Goal: Use online tool/utility: Utilize a website feature to perform a specific function

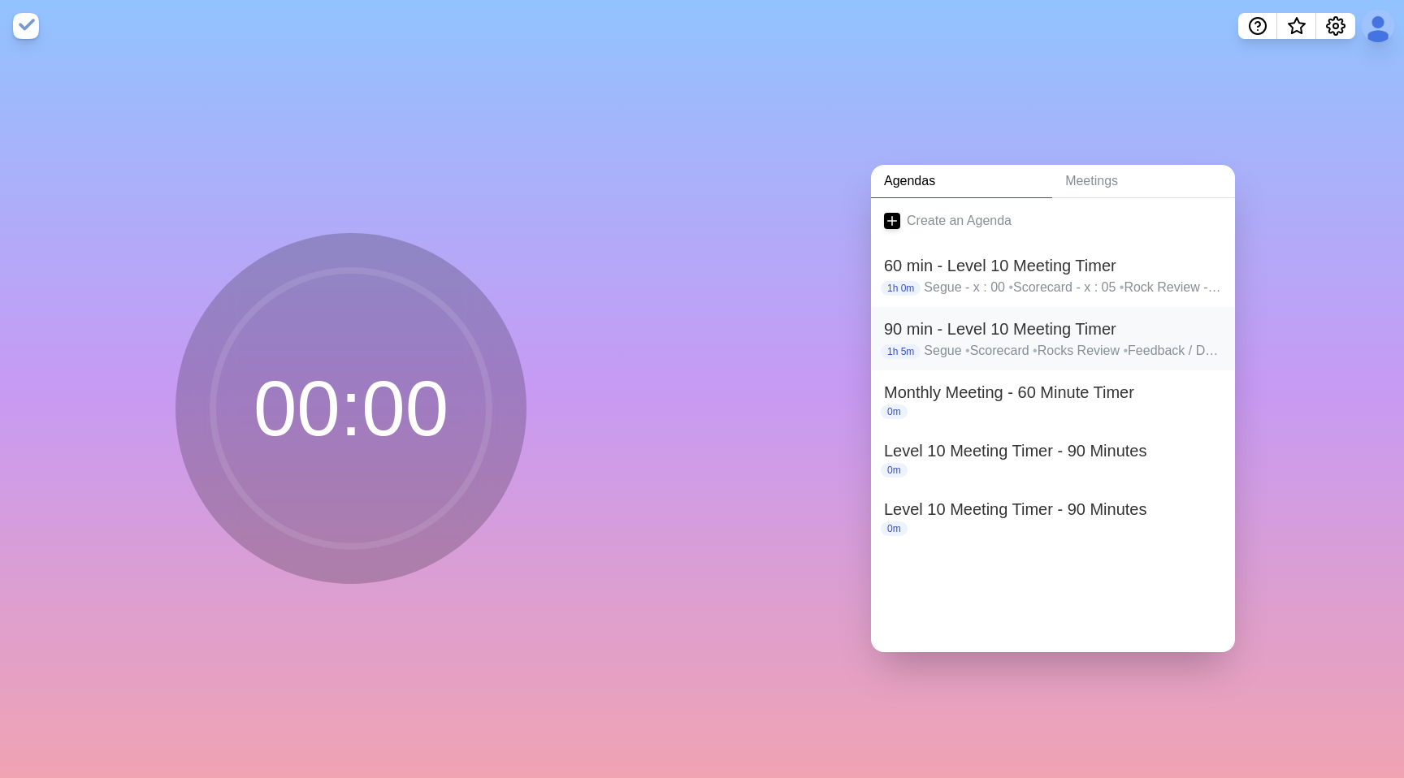
click at [941, 331] on h2 "90 min - Level 10 Meeting Timer" at bounding box center [1053, 329] width 338 height 24
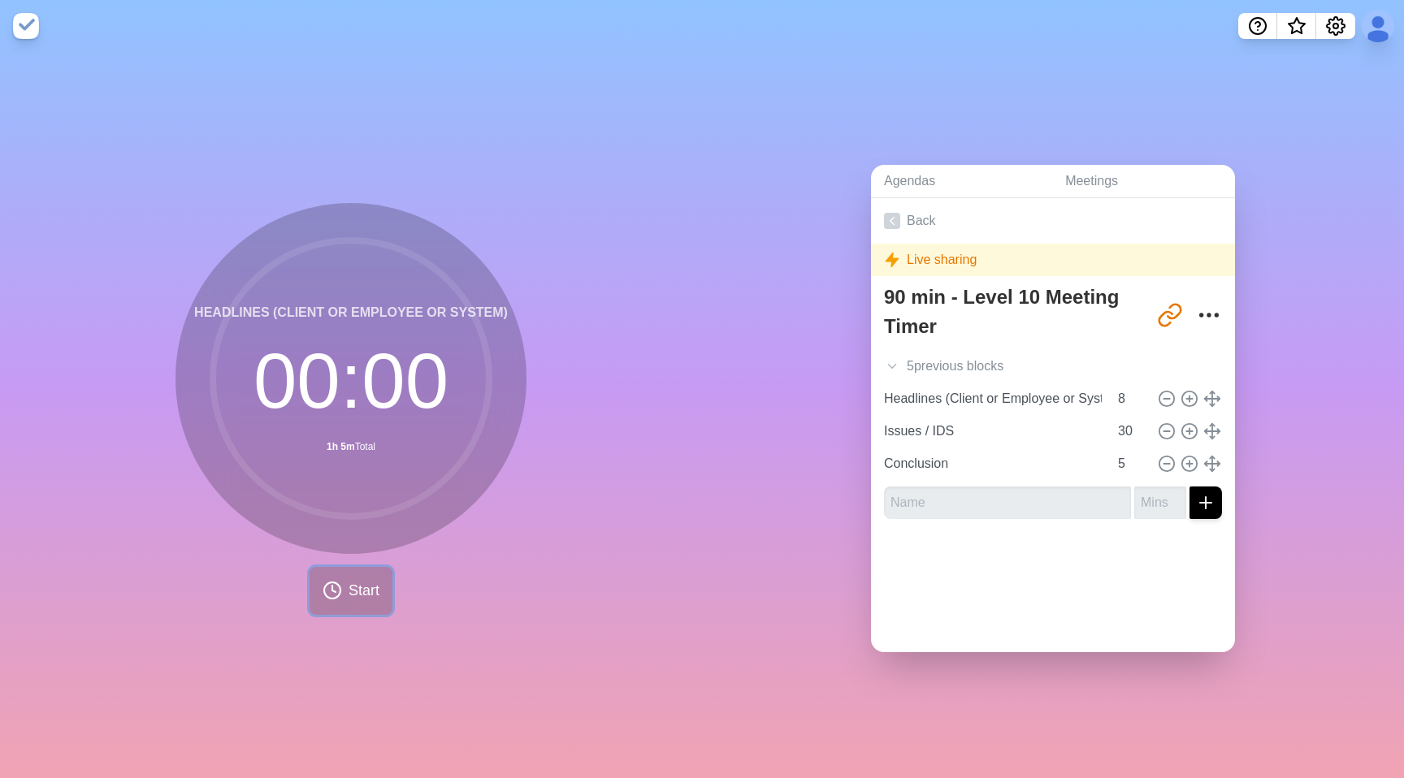
click at [347, 598] on button "Start" at bounding box center [351, 591] width 83 height 48
click at [300, 584] on button at bounding box center [318, 590] width 54 height 54
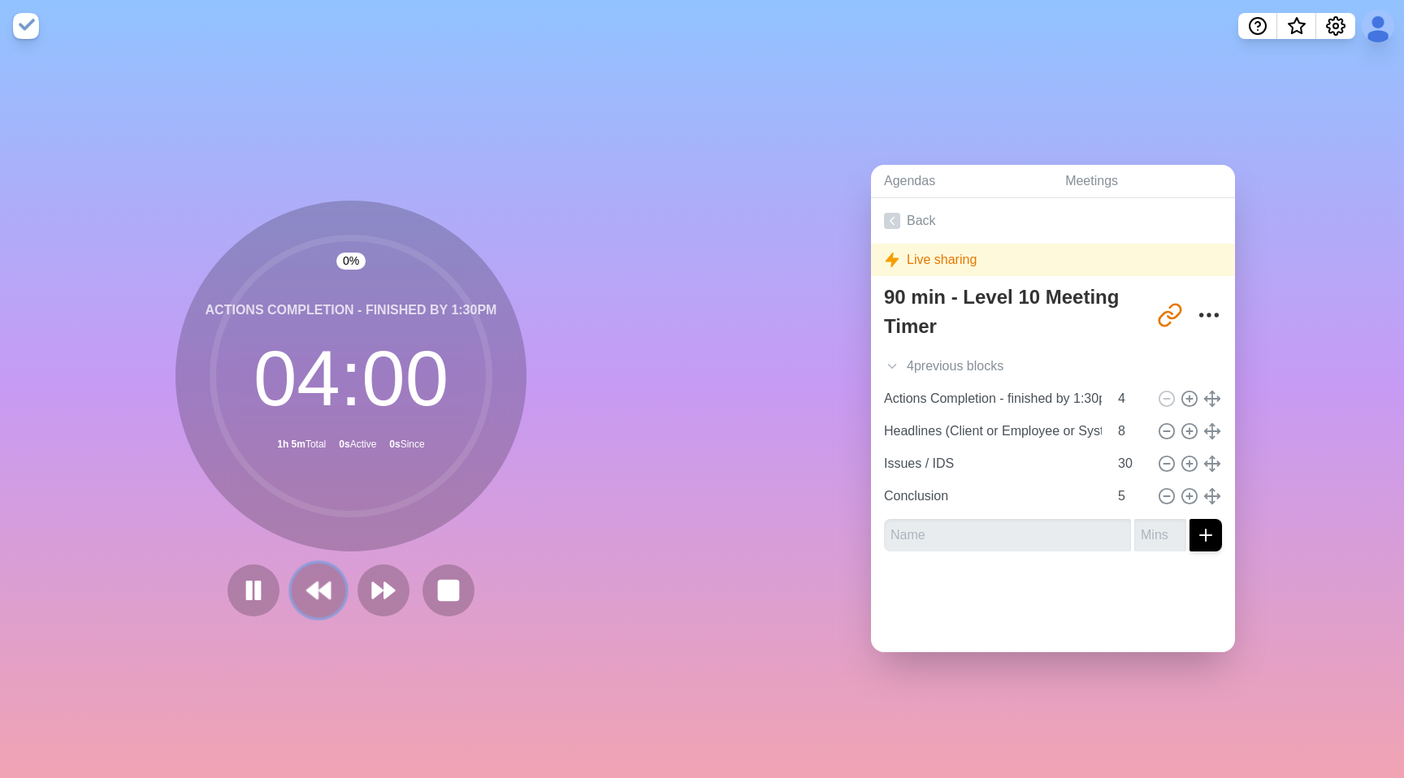
click at [300, 584] on button at bounding box center [318, 590] width 54 height 54
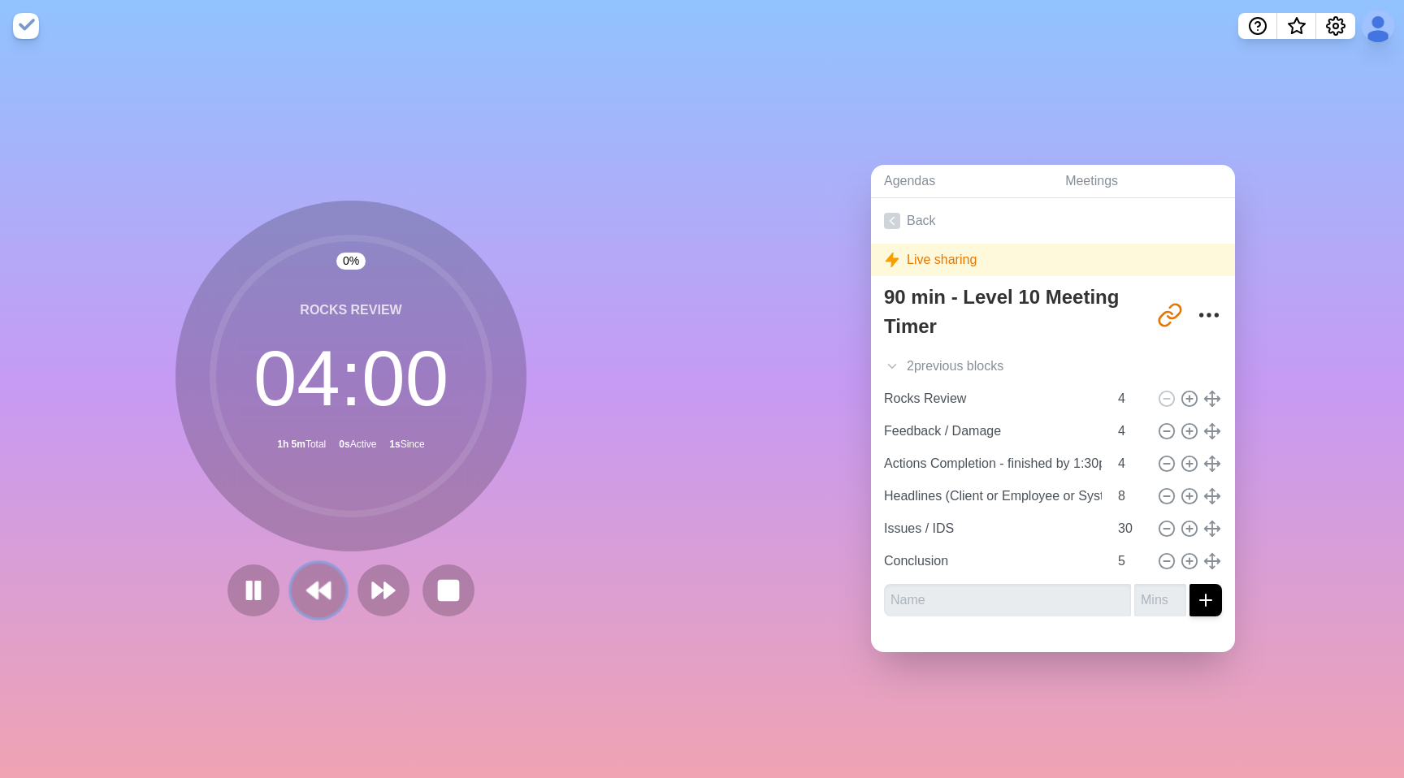
click at [300, 584] on button at bounding box center [318, 590] width 54 height 54
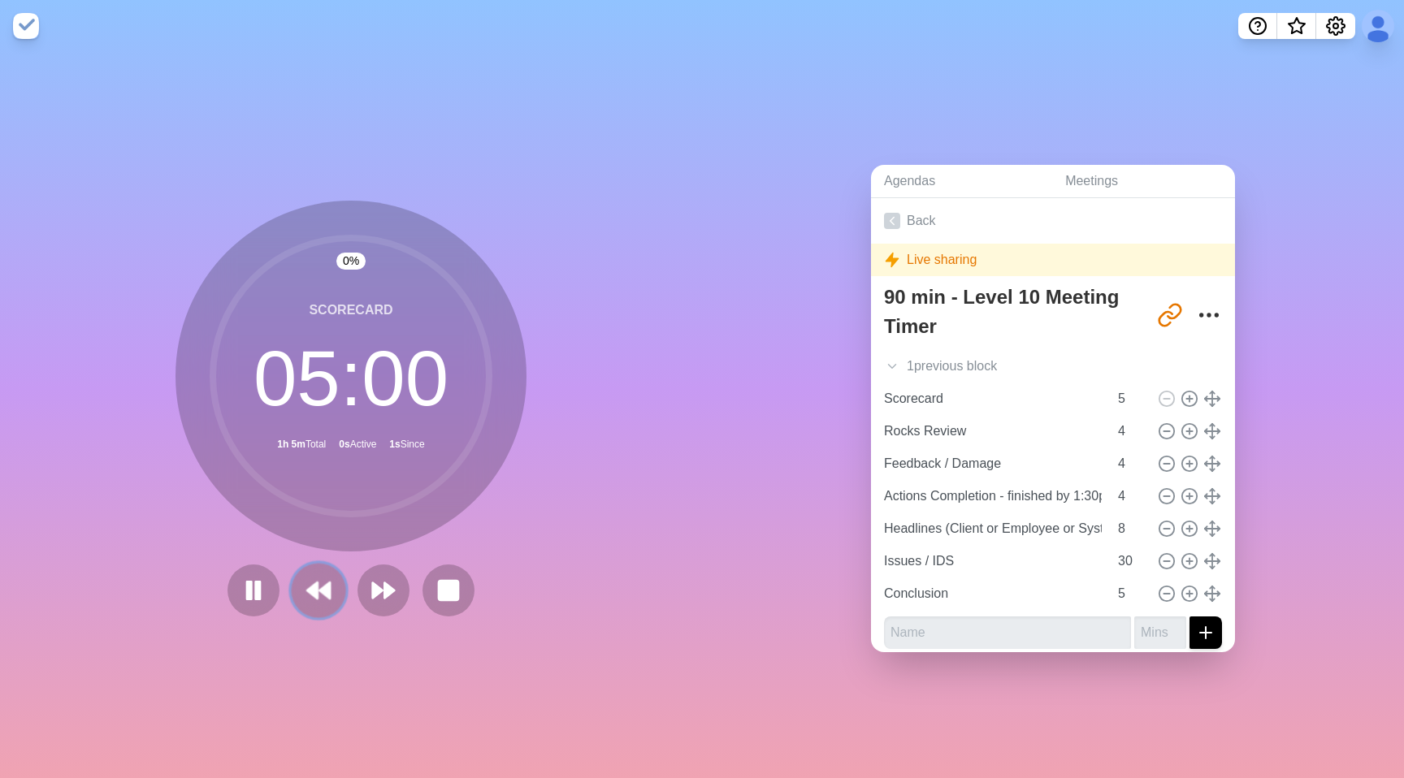
click at [300, 584] on button at bounding box center [318, 590] width 54 height 54
click at [279, 584] on button at bounding box center [253, 591] width 52 height 52
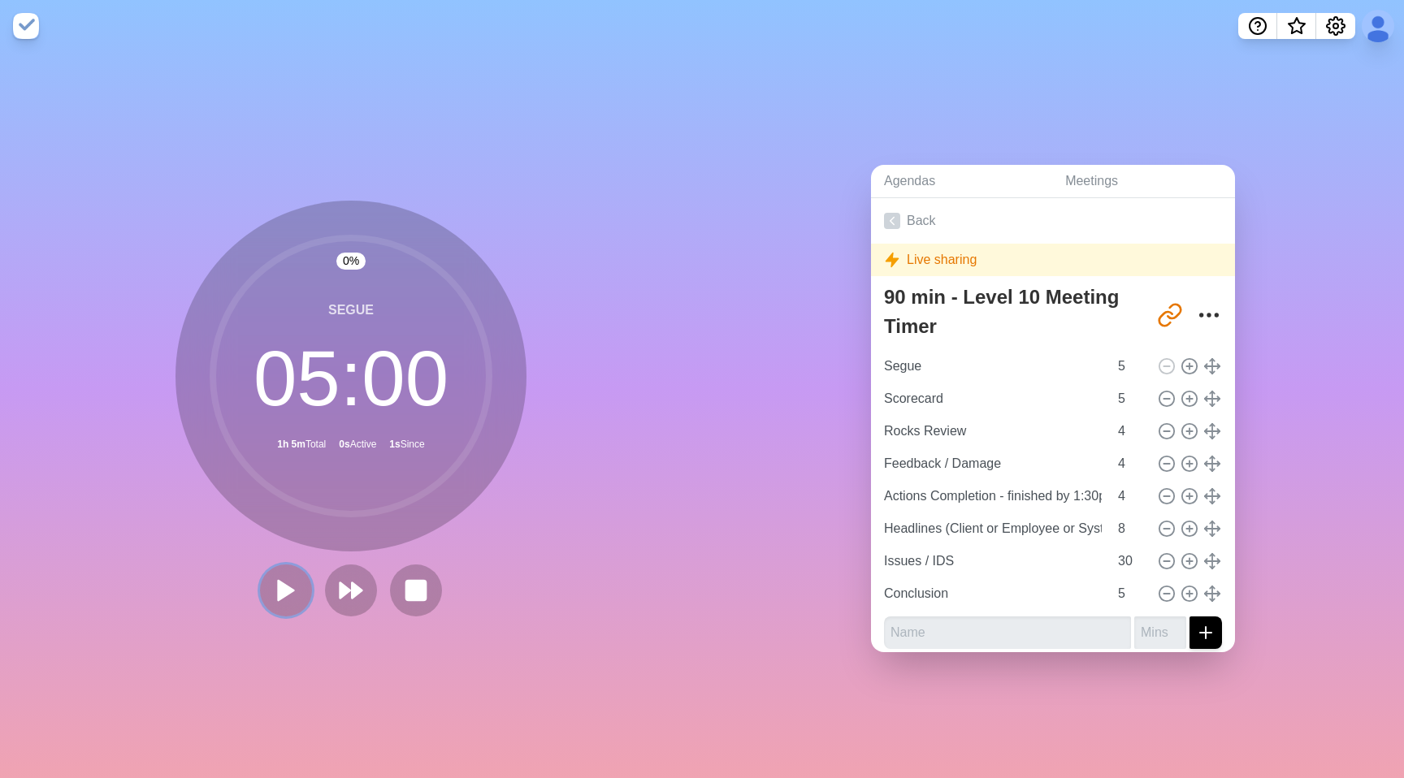
click at [300, 584] on button at bounding box center [286, 591] width 52 height 52
click at [1337, 29] on icon "Settings" at bounding box center [1335, 25] width 19 height 19
click at [1302, 62] on p "Preferences" at bounding box center [1282, 61] width 70 height 19
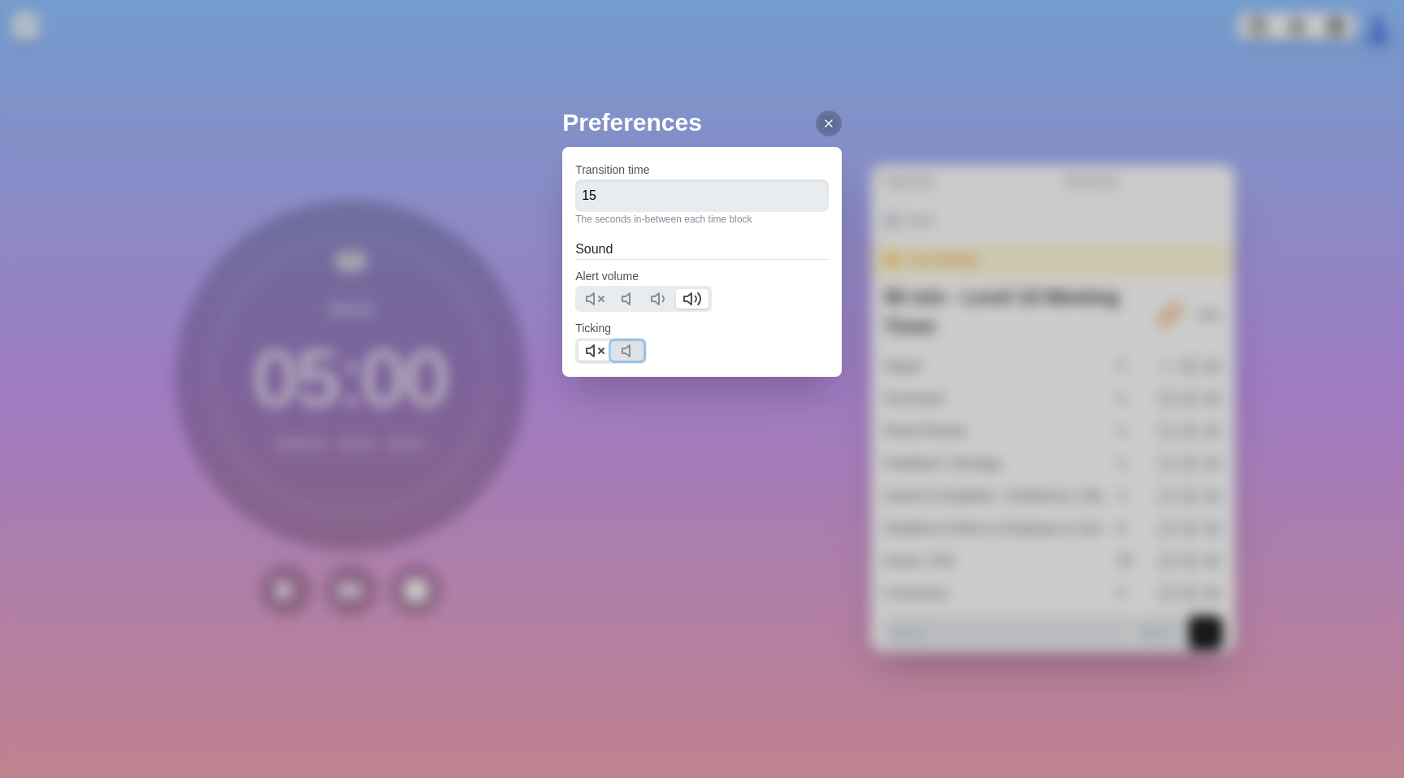
click at [640, 346] on icon at bounding box center [630, 350] width 19 height 19
click at [596, 358] on icon at bounding box center [594, 350] width 19 height 19
click at [825, 119] on icon at bounding box center [828, 123] width 13 height 13
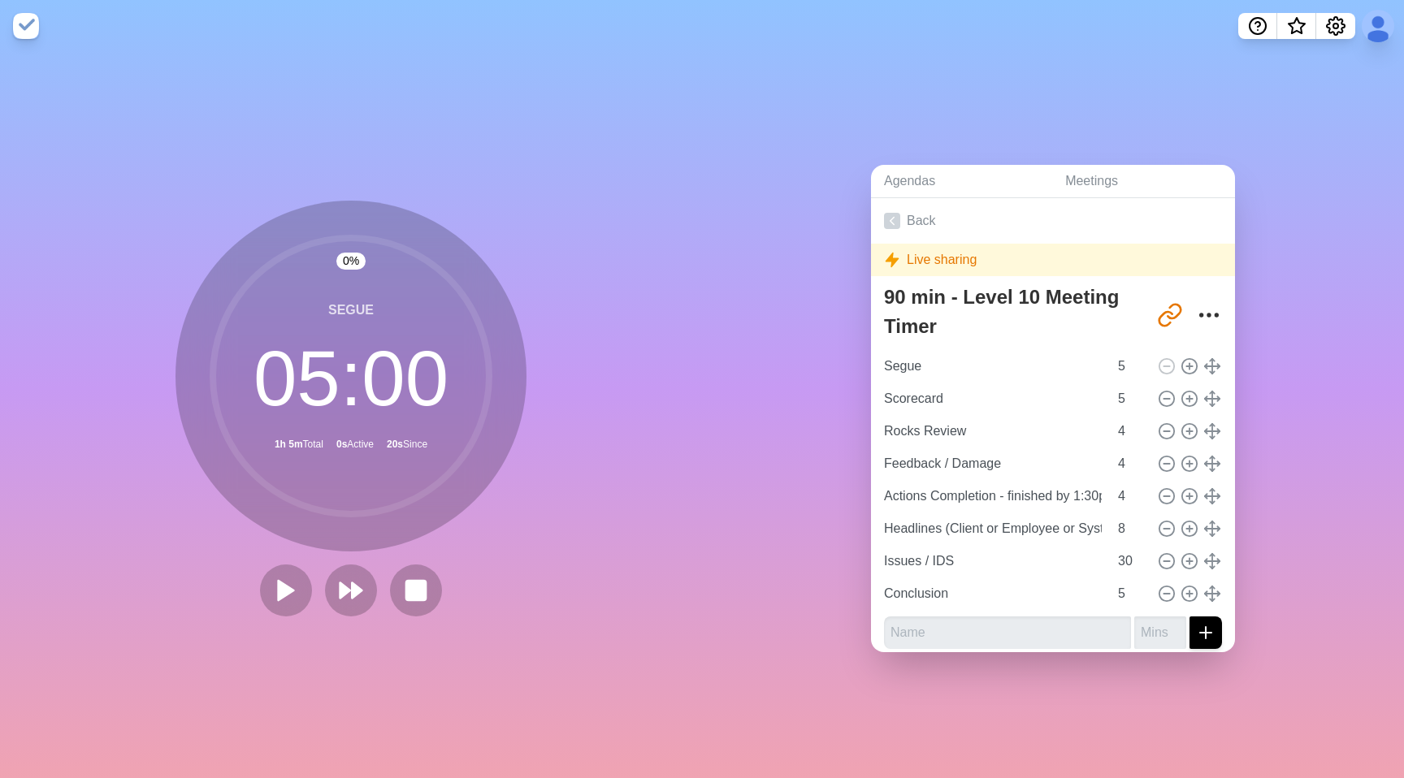
click at [986, 93] on div "Agendas Meetings Back Live sharing 90 min - Level 10 Meeting Timer [URL][DOMAIN…" at bounding box center [1053, 415] width 702 height 726
click at [279, 585] on polygon at bounding box center [286, 590] width 16 height 20
